Goal: Information Seeking & Learning: Find specific fact

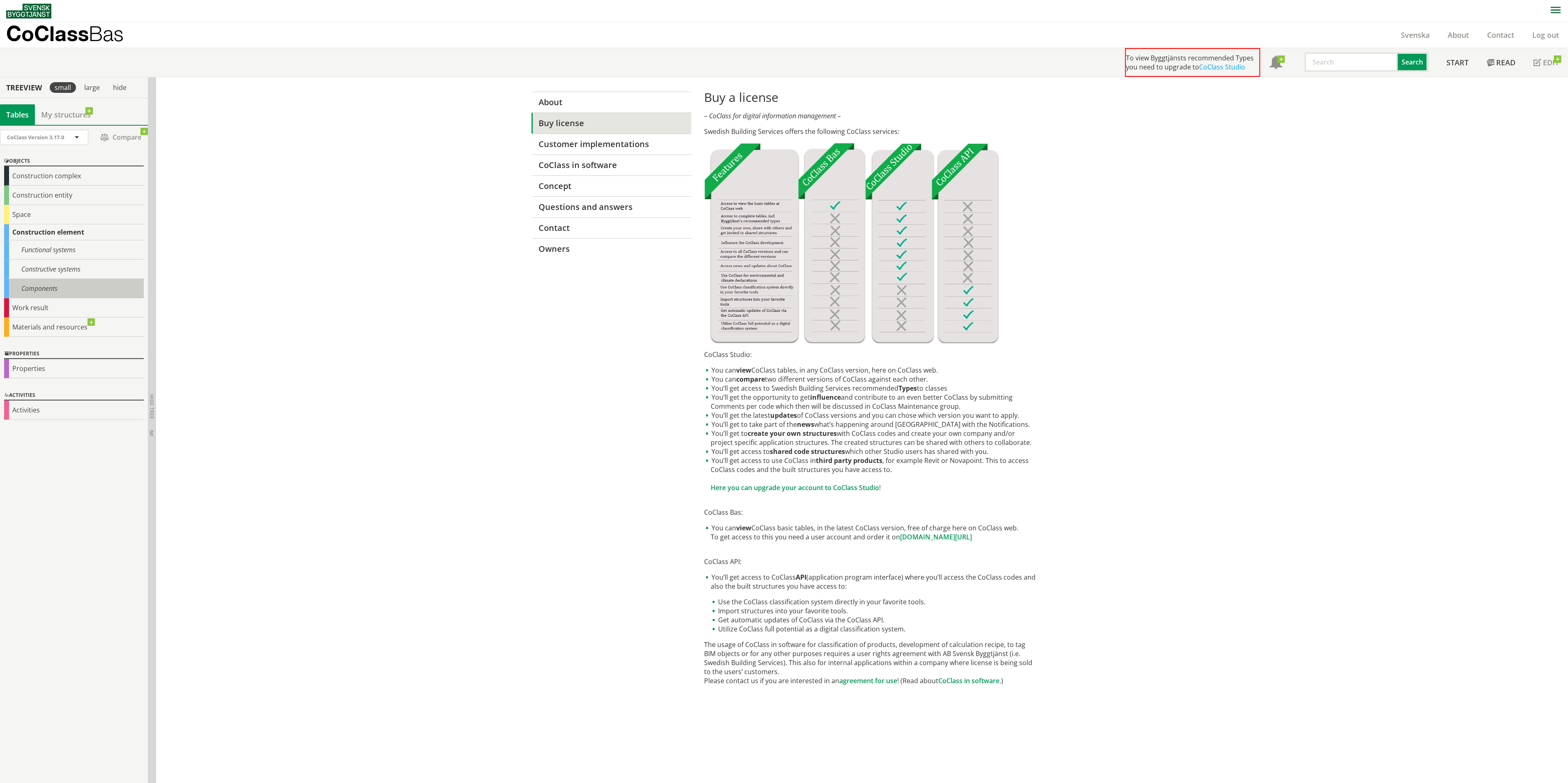
click at [73, 283] on div "Components" at bounding box center [74, 289] width 139 height 20
click at [42, 289] on div "Components" at bounding box center [74, 289] width 139 height 20
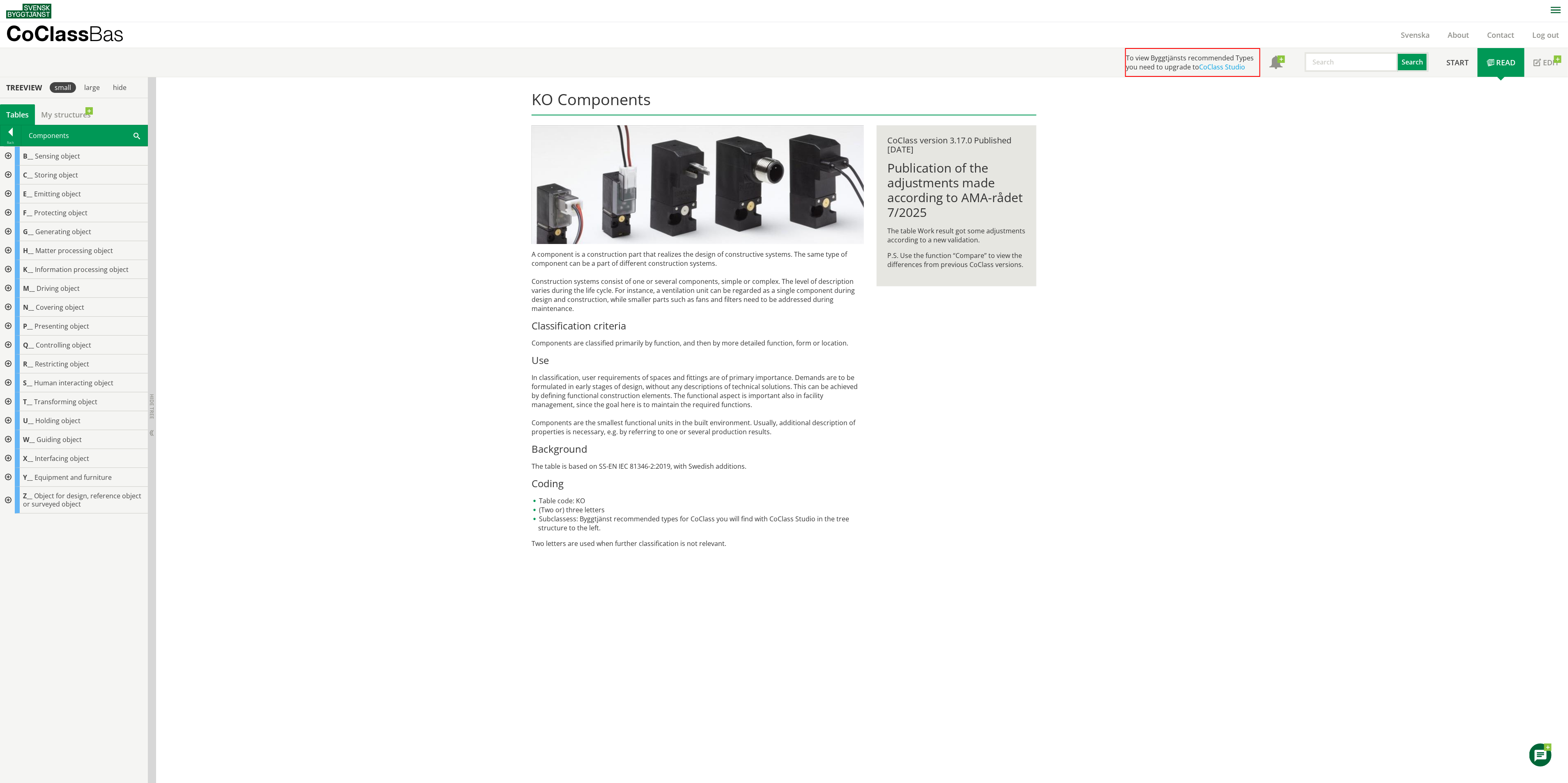
click at [7, 248] on div at bounding box center [7, 250] width 15 height 19
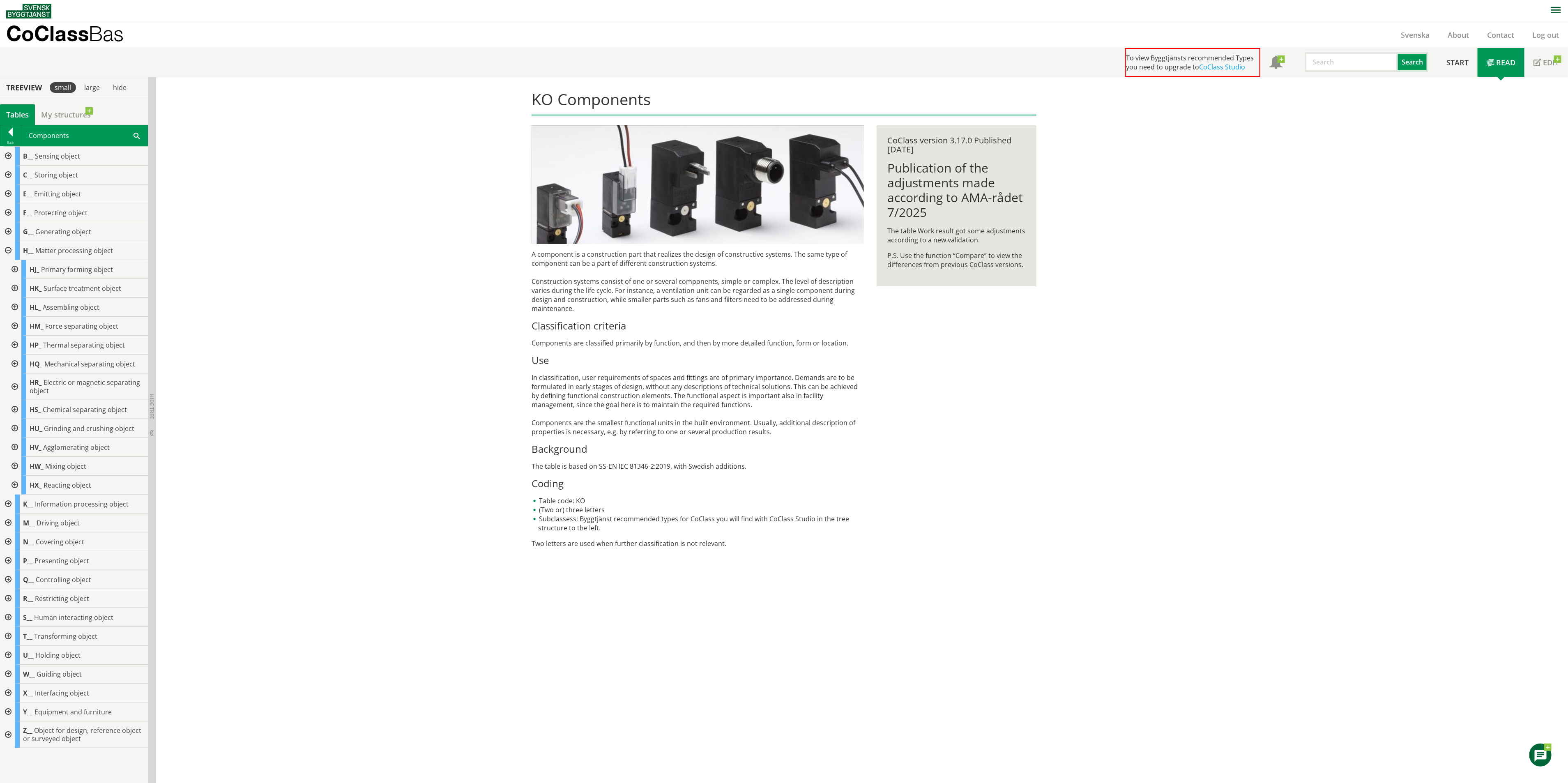
click at [14, 365] on div at bounding box center [14, 363] width 15 height 19
click at [10, 250] on div at bounding box center [7, 250] width 15 height 19
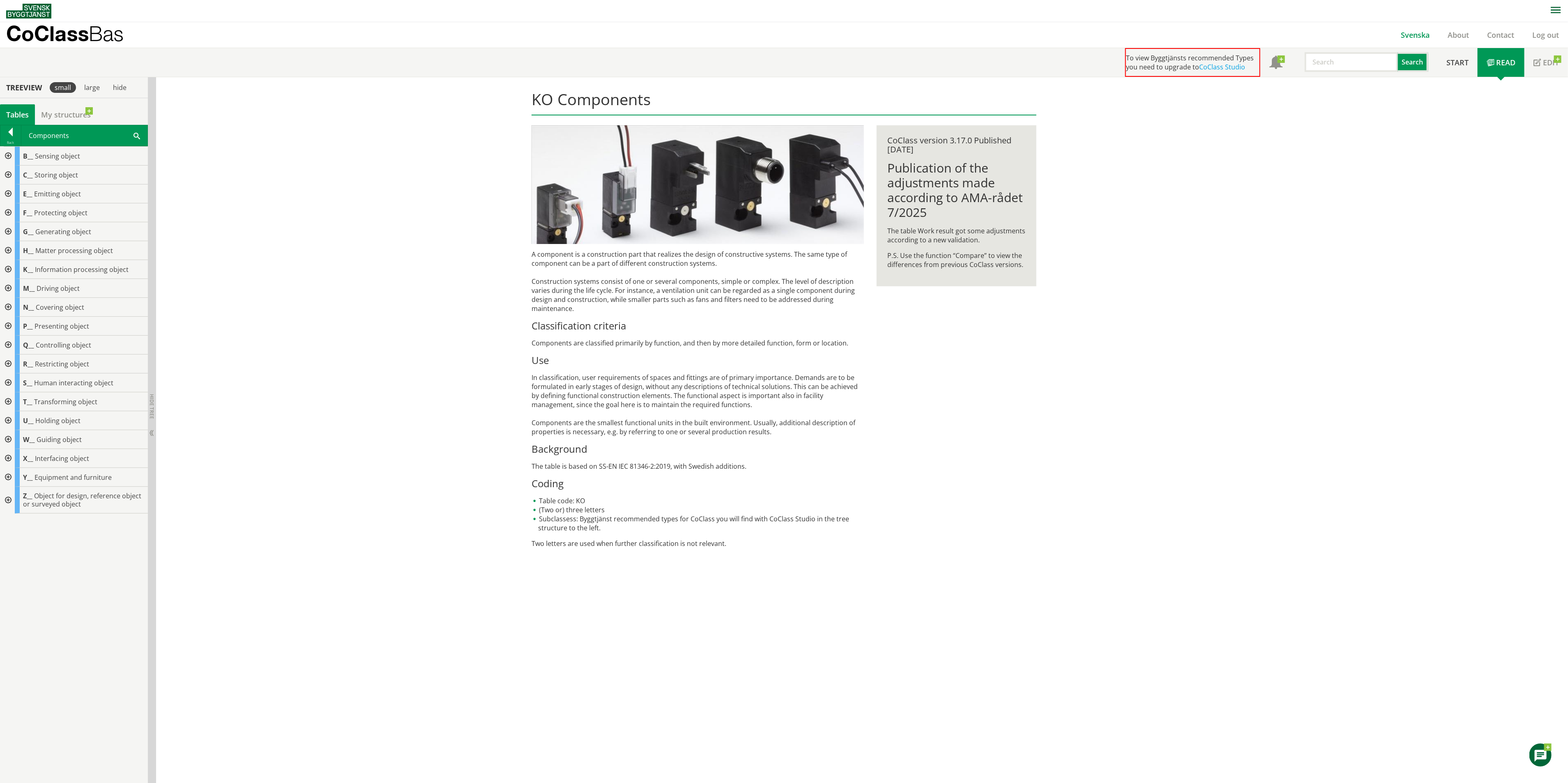
click at [1419, 34] on link "Svenska" at bounding box center [1415, 35] width 47 height 10
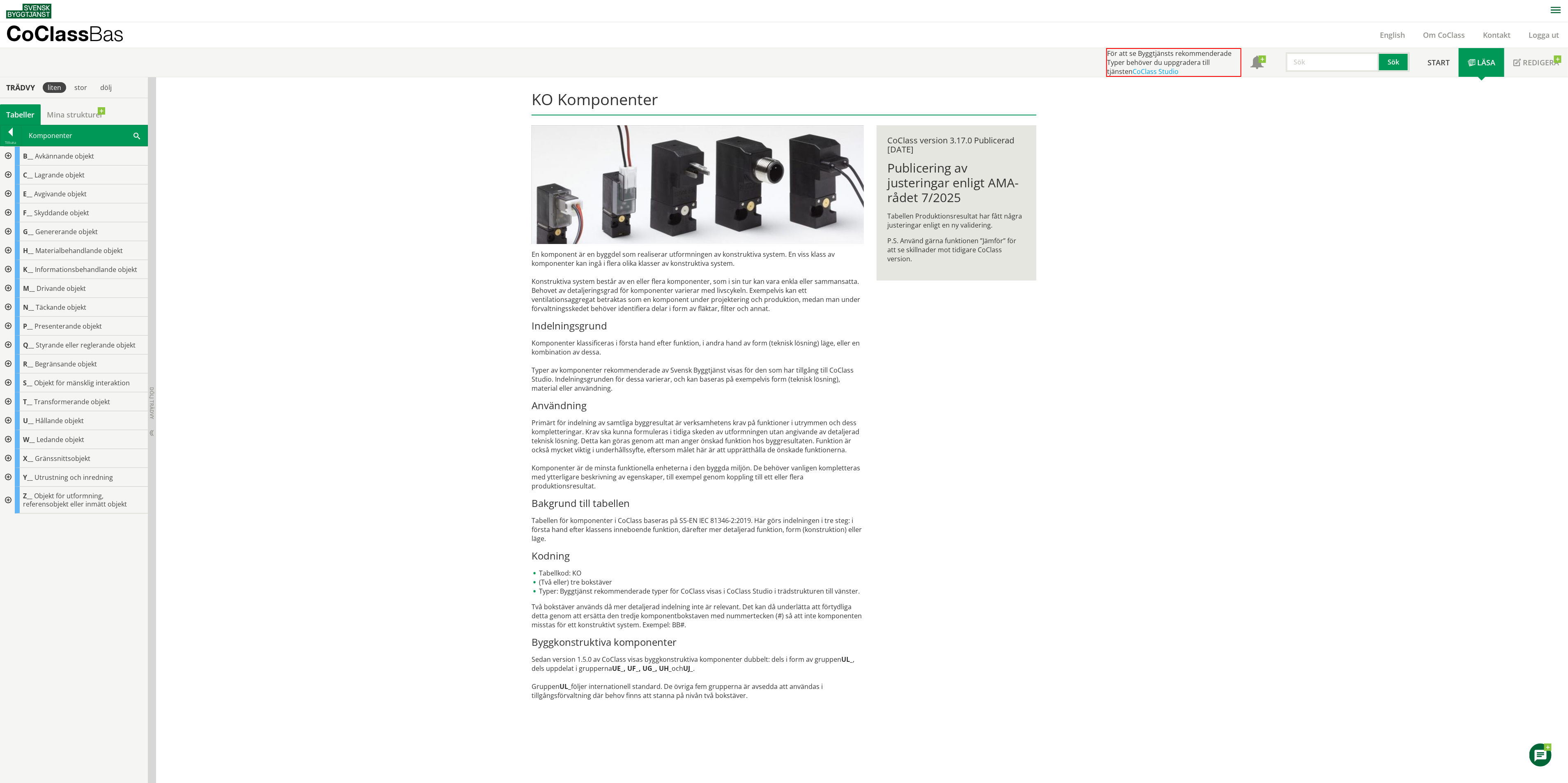
click at [1310, 69] on input "text" at bounding box center [1332, 62] width 93 height 20
type input "deponi"
click at [1386, 62] on button "Sök" at bounding box center [1394, 62] width 31 height 20
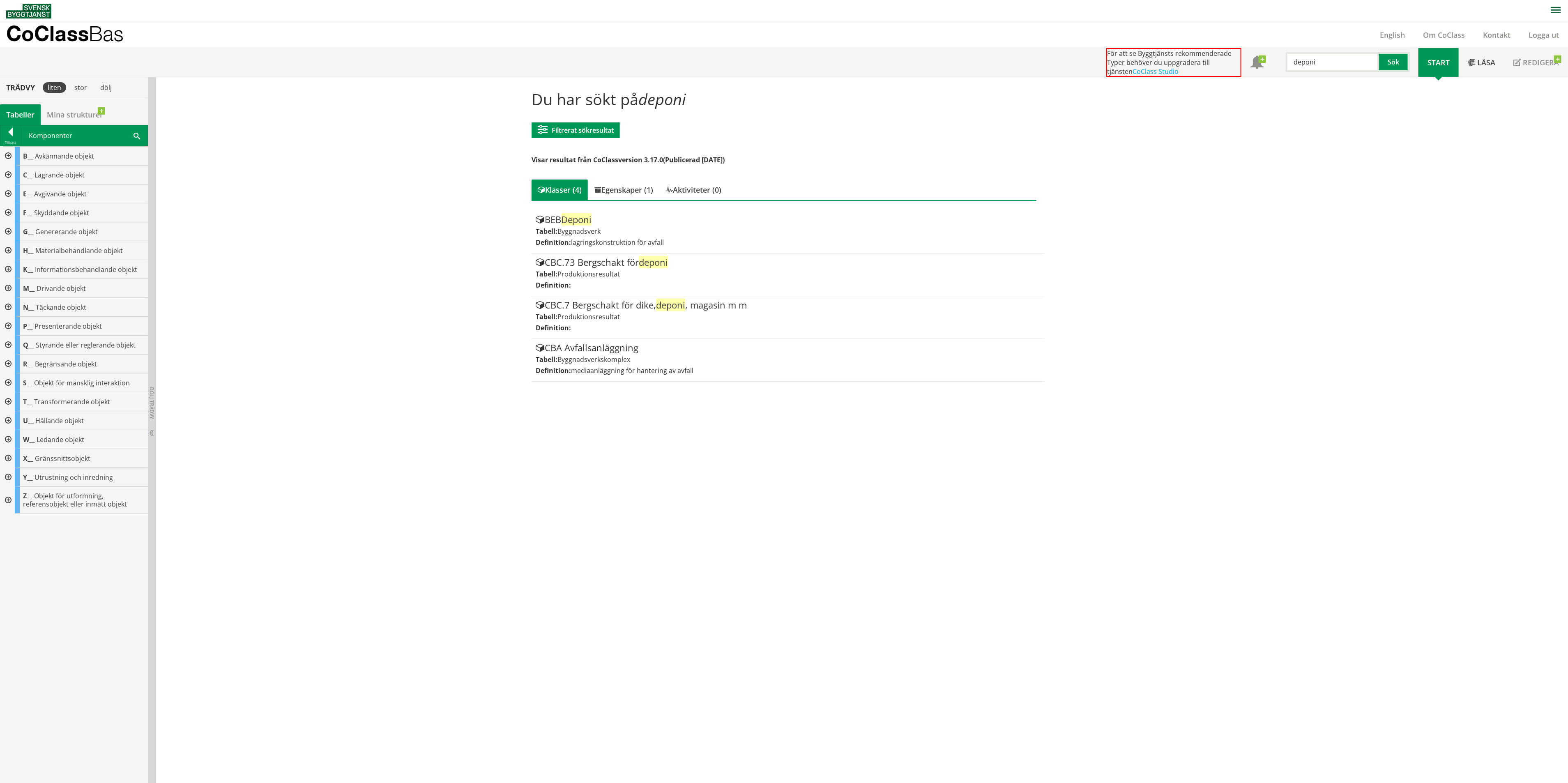
click at [5, 154] on div at bounding box center [7, 156] width 15 height 19
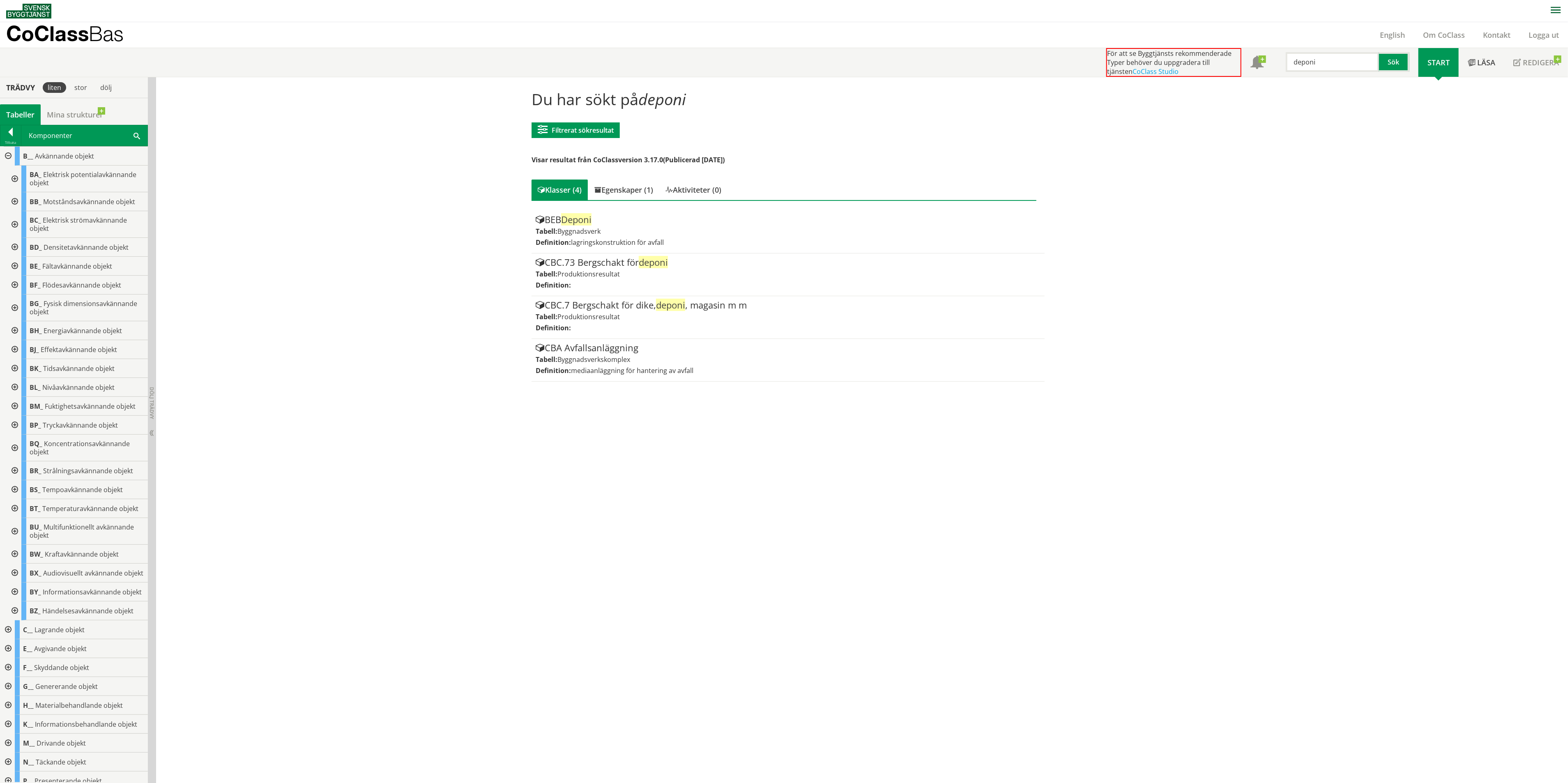
click at [14, 264] on div at bounding box center [14, 266] width 15 height 19
click at [8, 670] on div at bounding box center [7, 670] width 15 height 19
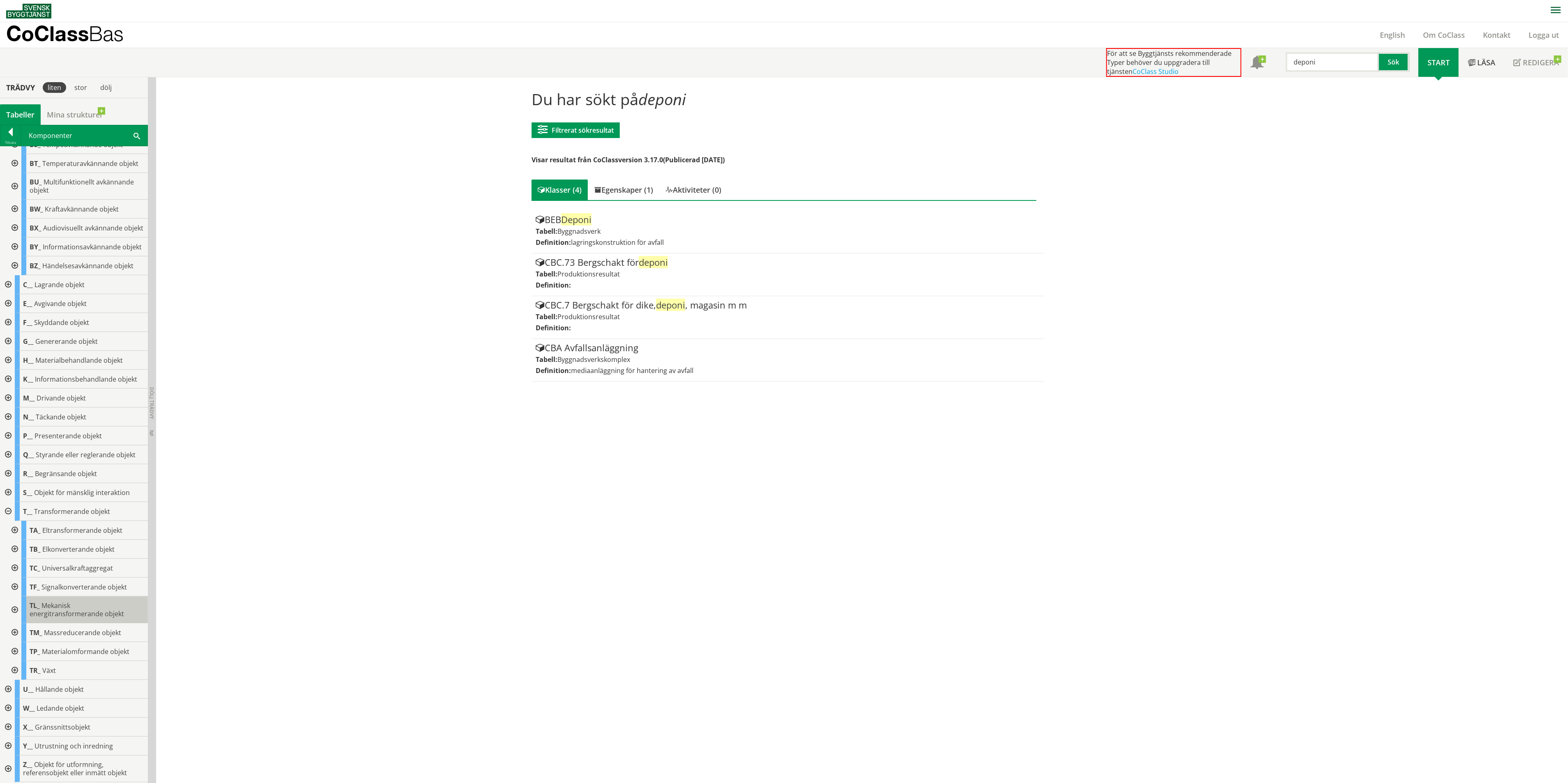
scroll to position [445, 0]
click at [8, 687] on div at bounding box center [7, 689] width 15 height 19
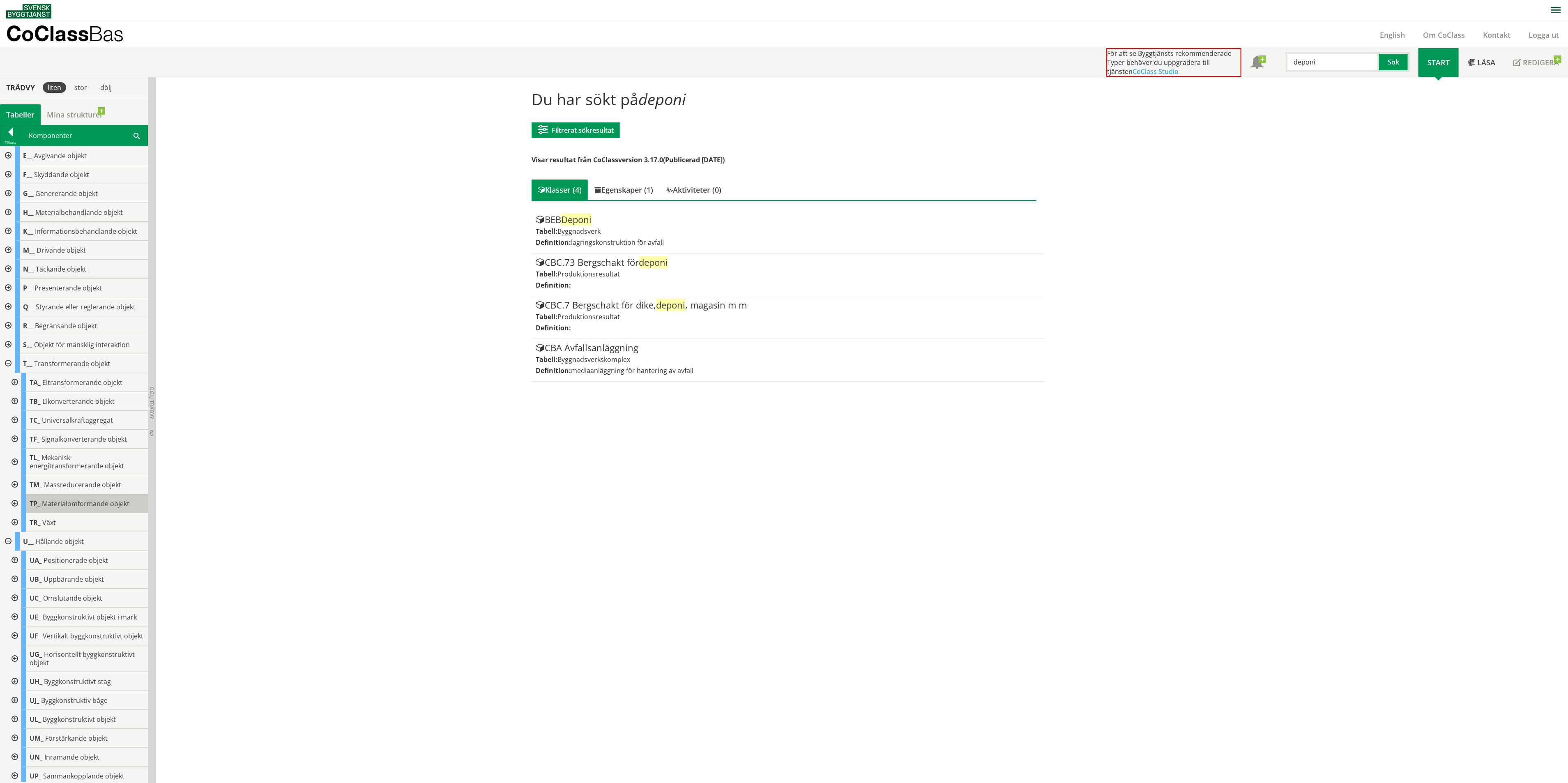
scroll to position [630, 0]
click at [14, 546] on div at bounding box center [14, 536] width 15 height 19
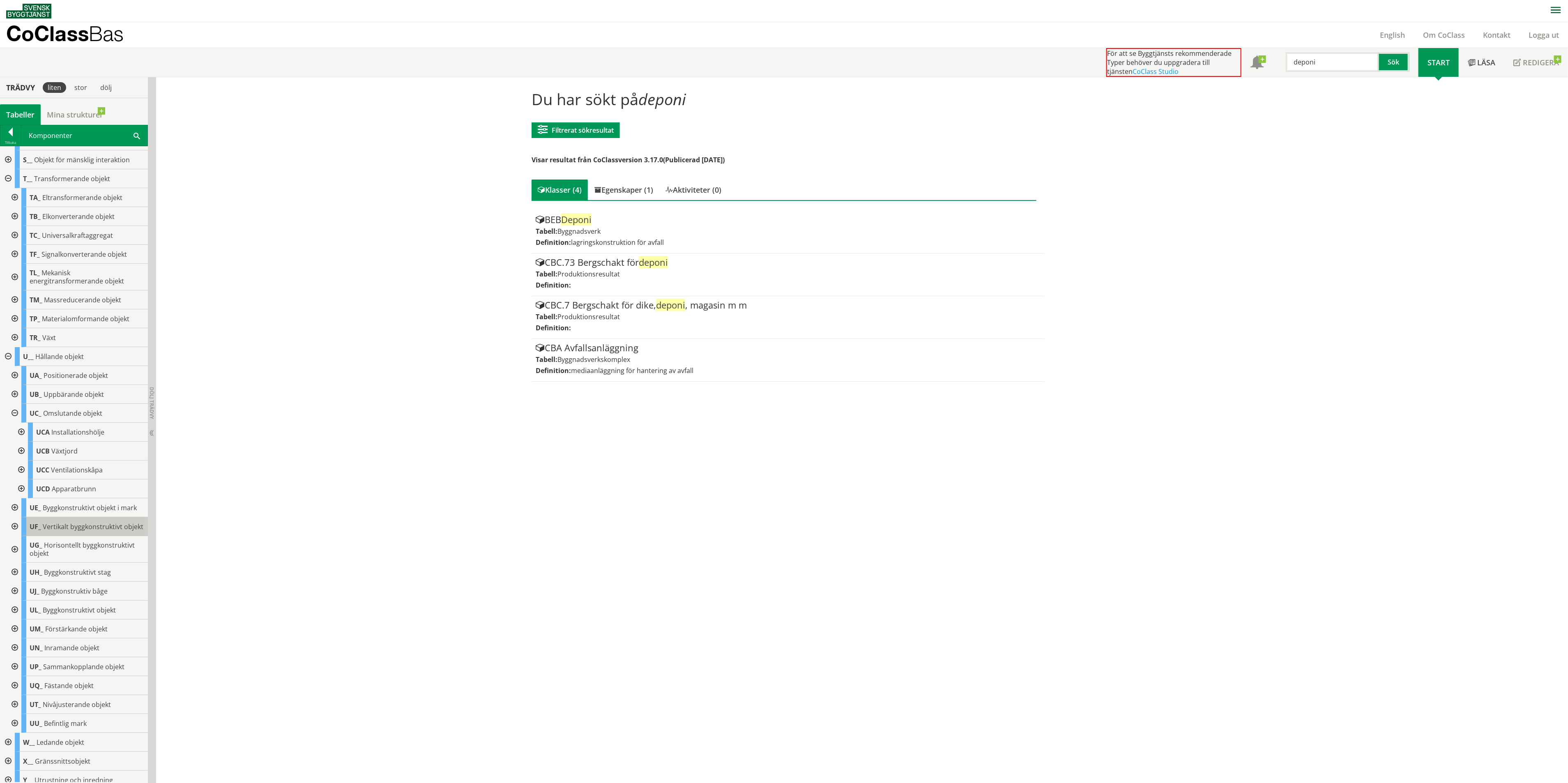
scroll to position [815, 0]
click at [14, 623] on div at bounding box center [14, 614] width 15 height 19
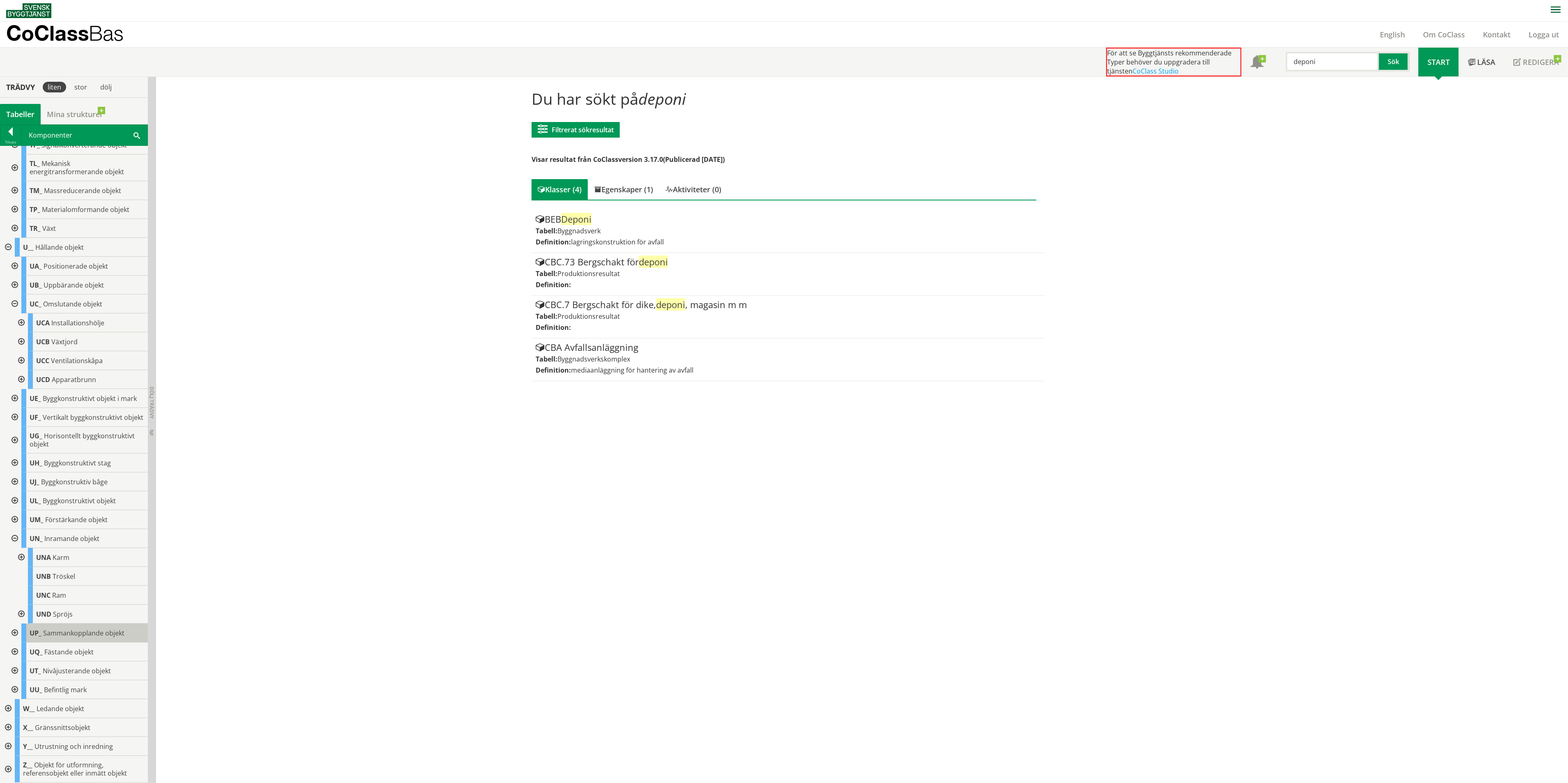
scroll to position [904, 0]
click at [7, 728] on div at bounding box center [7, 728] width 15 height 19
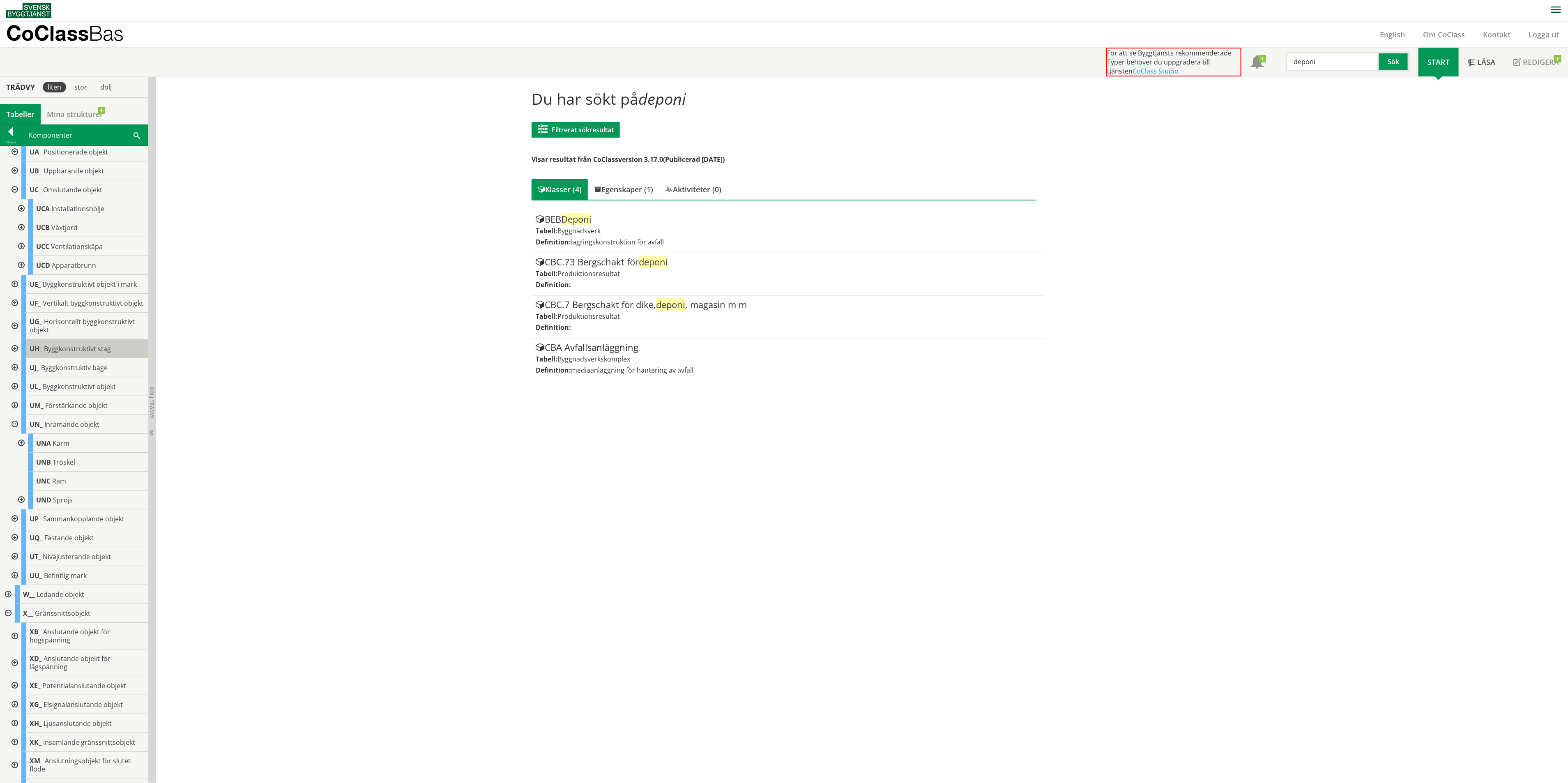
scroll to position [915, 0]
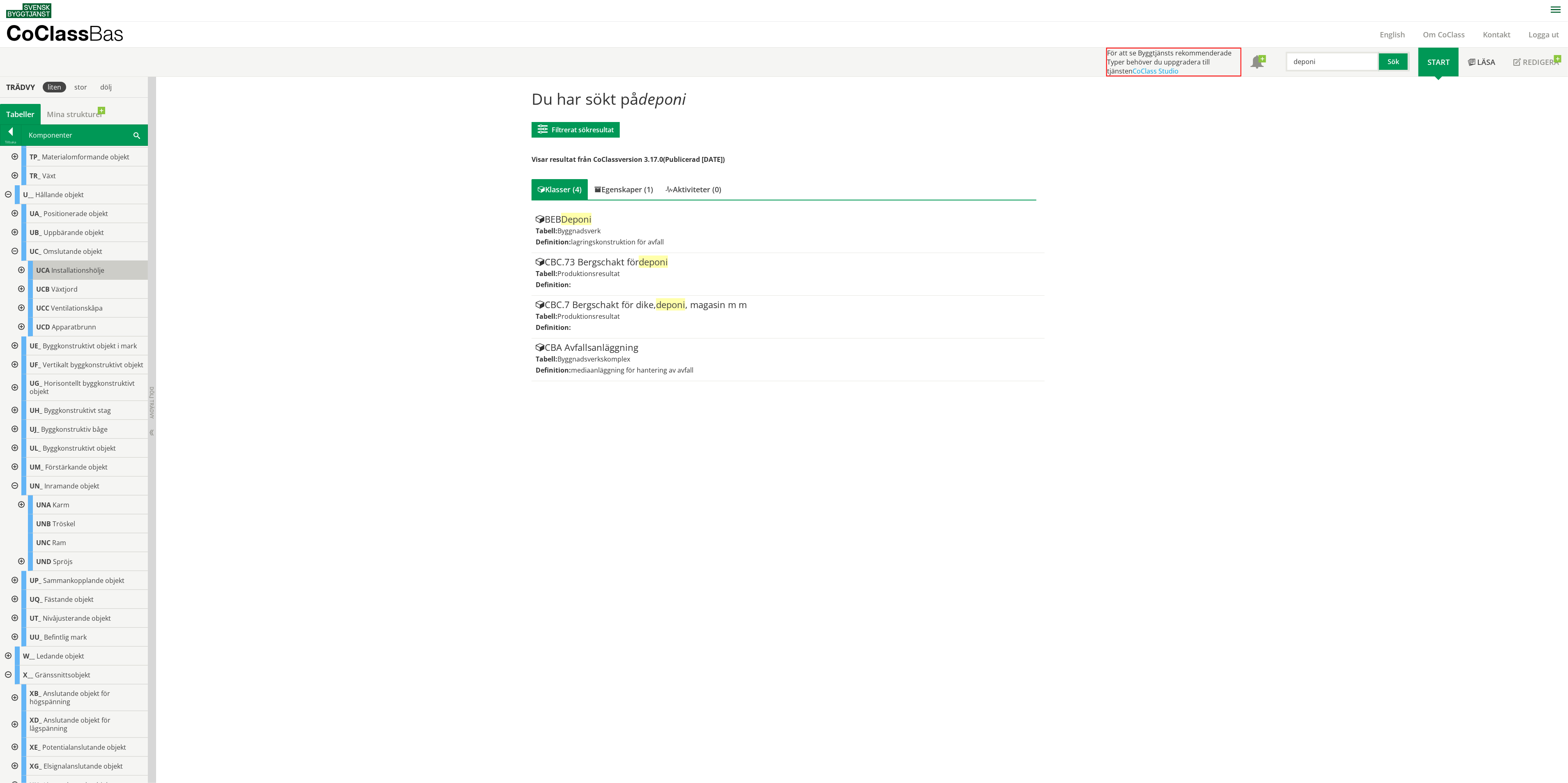
click at [109, 279] on div "UCA Installationshölje" at bounding box center [88, 270] width 120 height 19
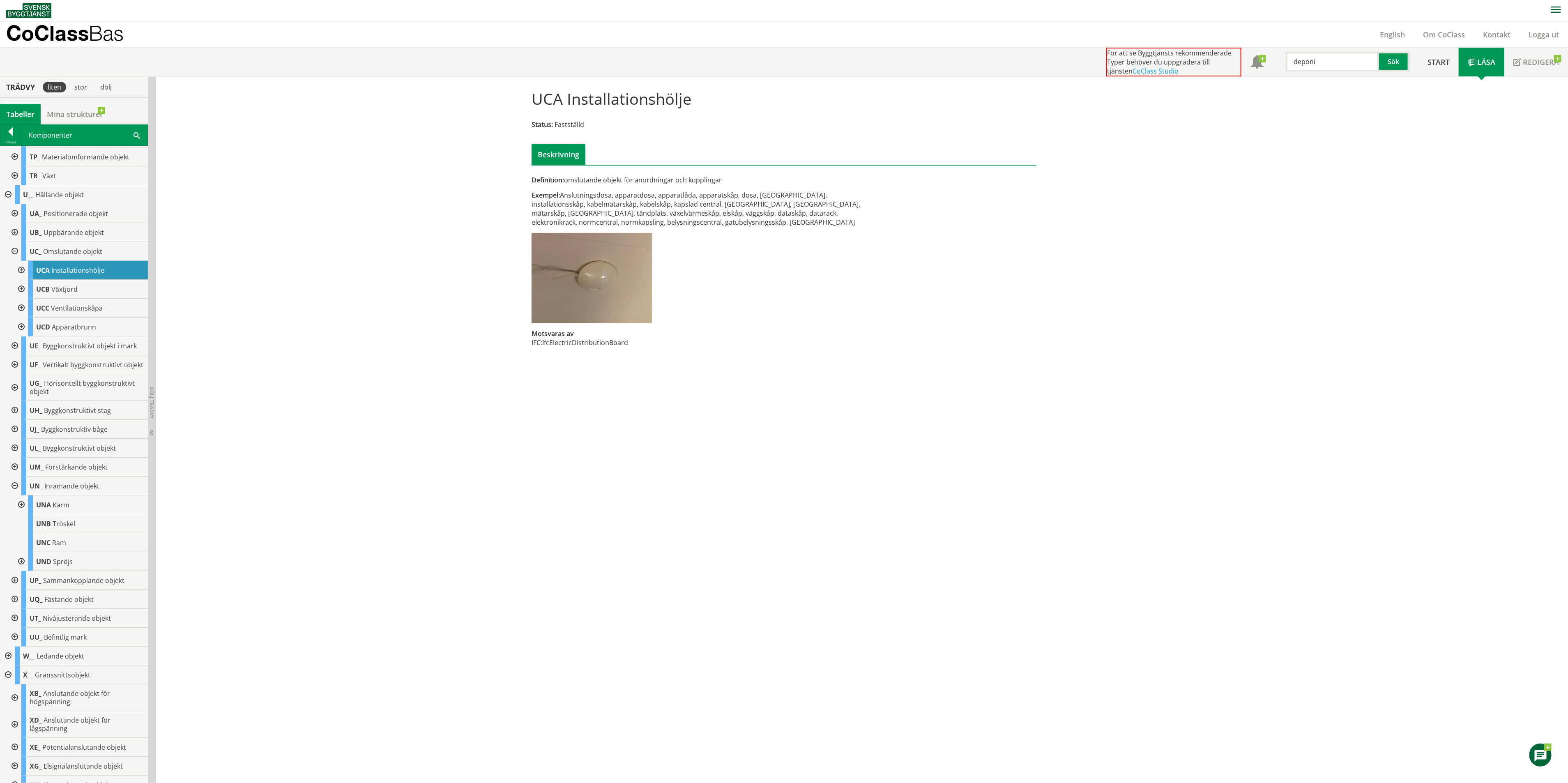
click at [13, 355] on div at bounding box center [14, 345] width 15 height 19
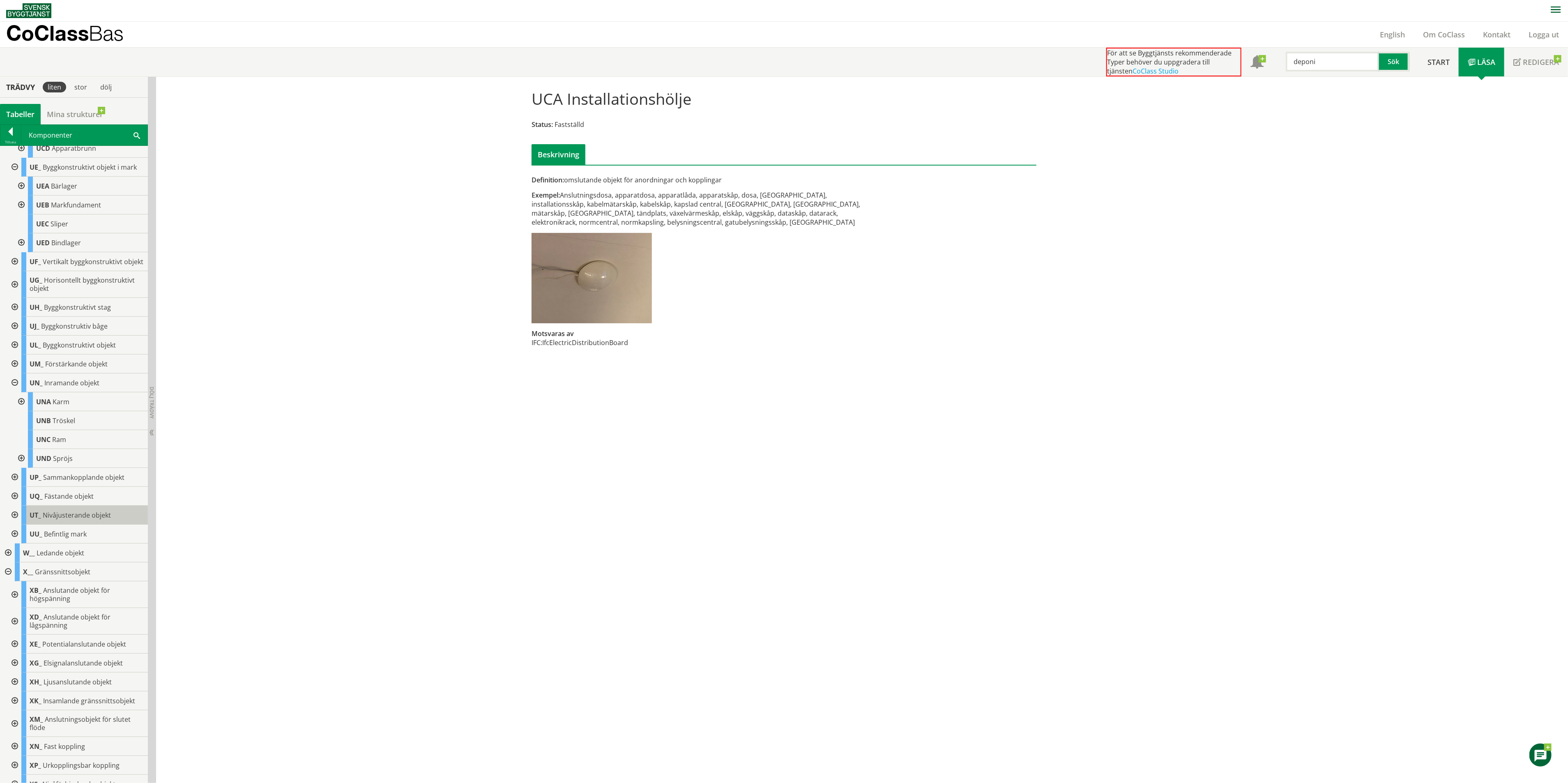
scroll to position [1100, 0]
